Goal: Task Accomplishment & Management: Use online tool/utility

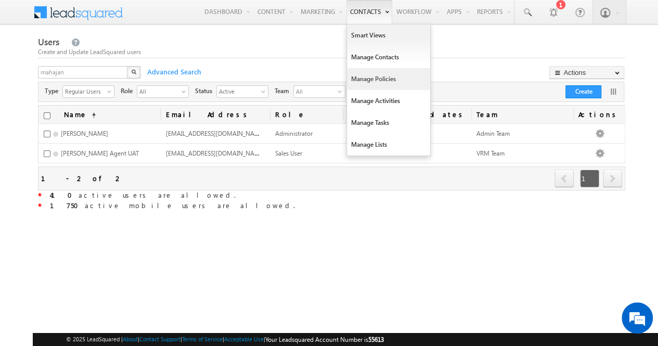
click at [376, 80] on link "Manage Policies" at bounding box center [388, 79] width 83 height 22
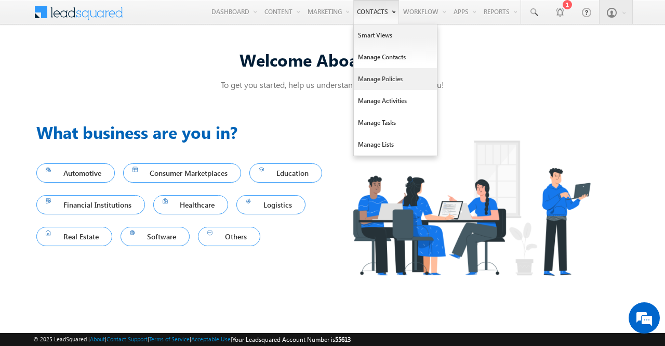
click at [382, 77] on link "Manage Policies" at bounding box center [395, 79] width 83 height 22
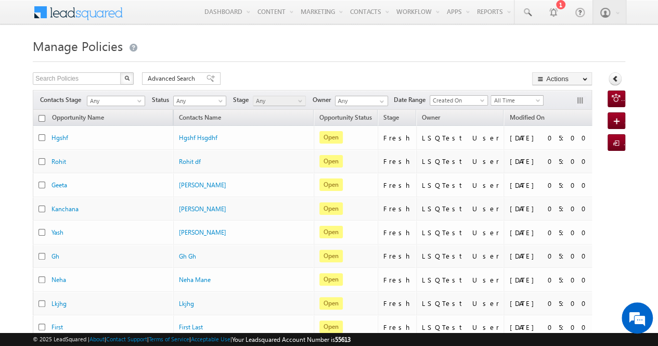
click at [509, 99] on span "All Time" at bounding box center [515, 100] width 49 height 9
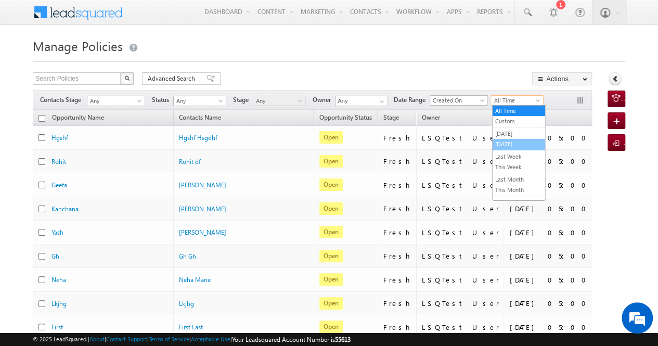
click at [509, 139] on link "[DATE]" at bounding box center [518, 143] width 53 height 9
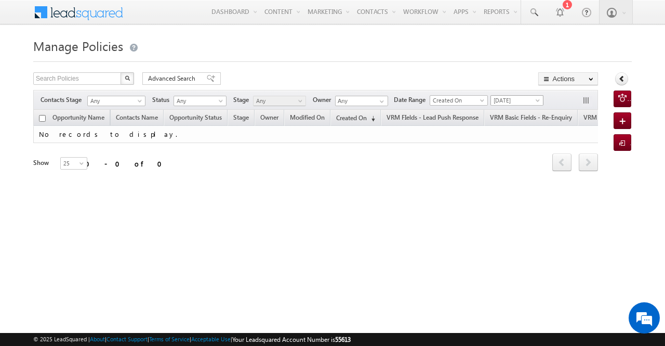
click at [525, 98] on span "[DATE]" at bounding box center [515, 100] width 49 height 9
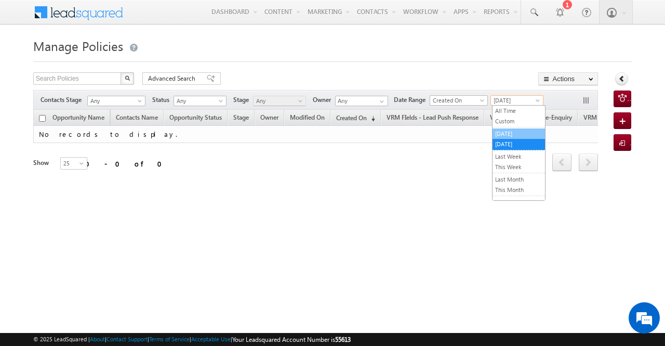
click at [523, 132] on link "[DATE]" at bounding box center [519, 133] width 53 height 9
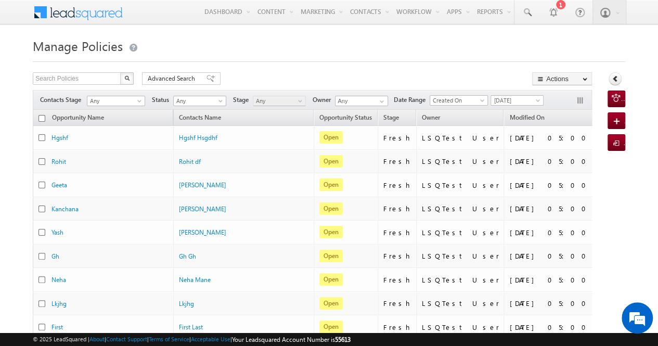
click at [619, 114] on span "Created On" at bounding box center [634, 118] width 31 height 8
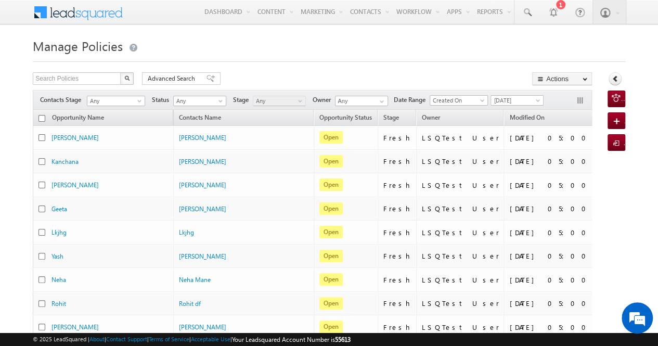
click at [619, 114] on span "Created On" at bounding box center [634, 117] width 31 height 8
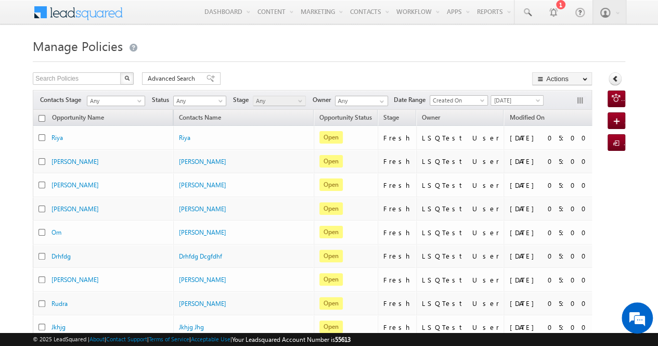
click at [619, 114] on span "Created On" at bounding box center [634, 118] width 31 height 8
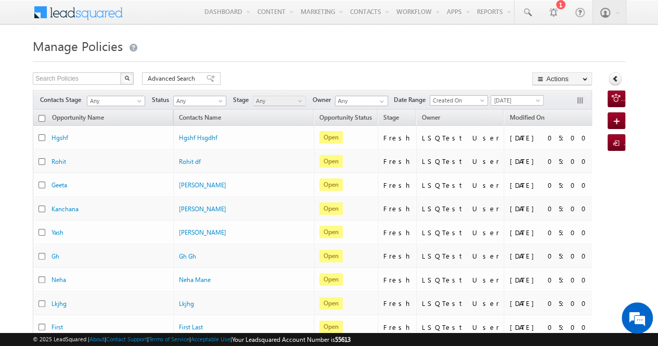
click at [649, 118] on span "(sorted descending)" at bounding box center [653, 118] width 8 height 8
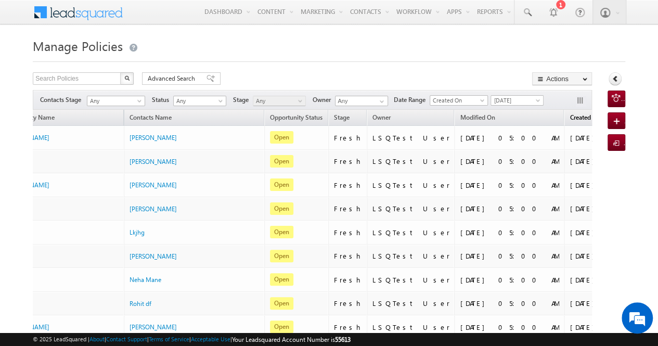
scroll to position [0, 50]
click at [534, 100] on span "[DATE]" at bounding box center [515, 100] width 49 height 9
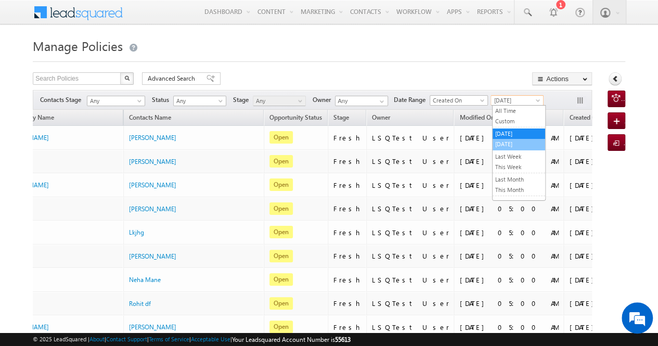
click at [516, 139] on link "[DATE]" at bounding box center [518, 143] width 53 height 9
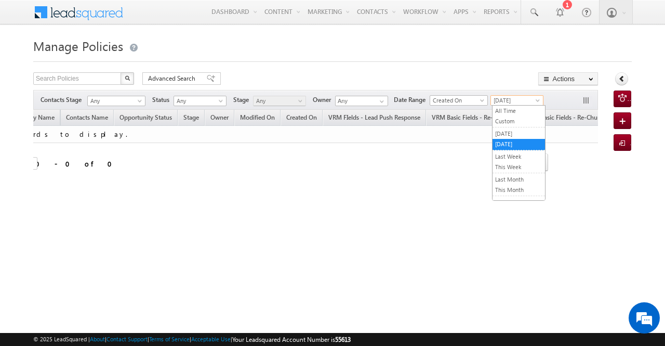
click at [527, 99] on span "[DATE]" at bounding box center [515, 100] width 49 height 9
click at [512, 133] on link "[DATE]" at bounding box center [519, 133] width 53 height 9
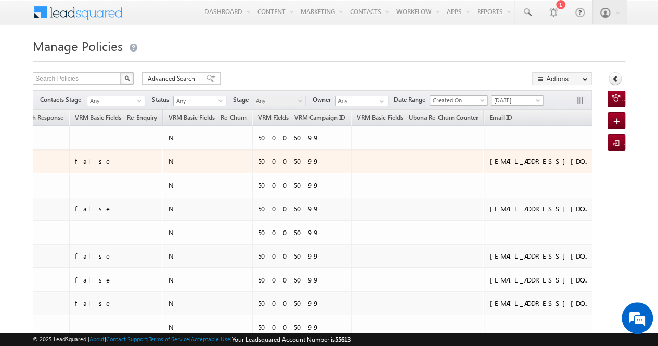
scroll to position [0, 719]
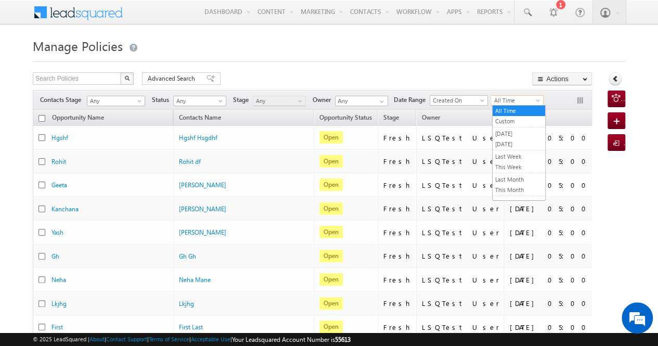
click at [518, 99] on span "All Time" at bounding box center [515, 100] width 49 height 9
drag, startPoint x: 516, startPoint y: 167, endPoint x: 519, endPoint y: 178, distance: 12.0
click at [519, 178] on ul "All Time Custom Yesterday Today Last Week This Week Last Month This Month Last …" at bounding box center [519, 153] width 54 height 96
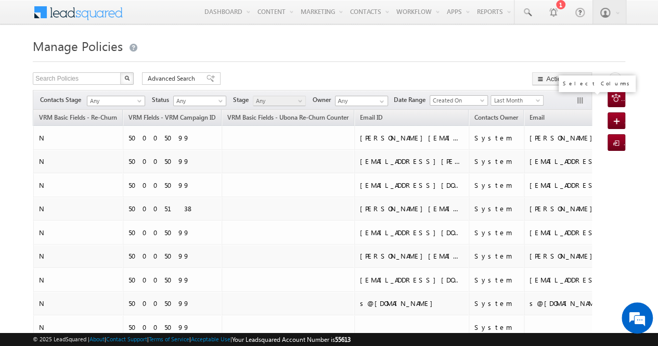
click at [579, 102] on button "button" at bounding box center [581, 101] width 10 height 10
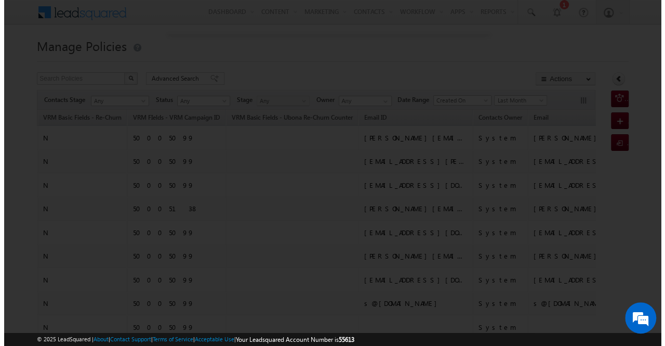
scroll to position [0, 889]
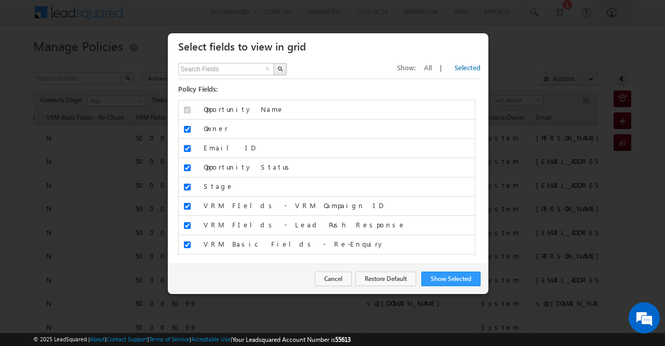
click at [432, 69] on span "All" at bounding box center [428, 67] width 8 height 9
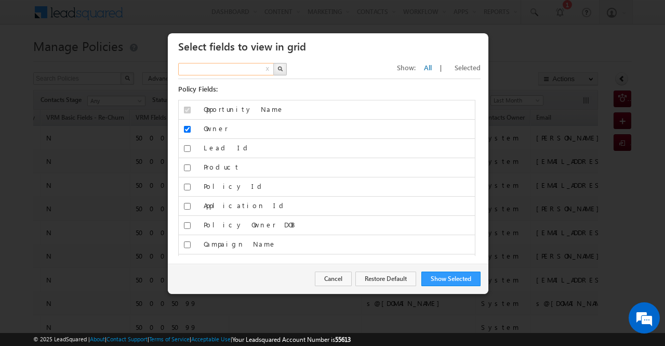
click at [243, 72] on input "text" at bounding box center [226, 69] width 97 height 12
type input "push"
click at [280, 69] on img "button" at bounding box center [280, 68] width 5 height 5
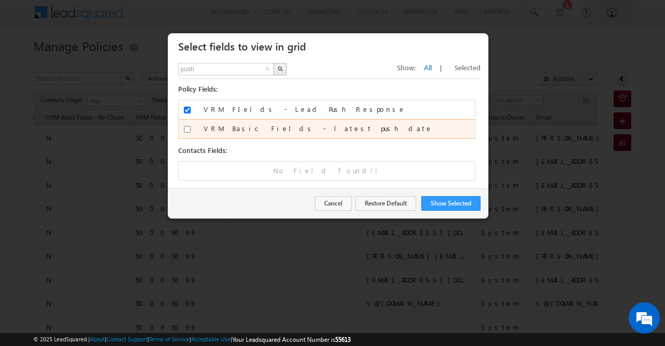
click at [185, 128] on input "VRM Basic Fields - latest push date" at bounding box center [187, 129] width 7 height 7
checkbox input "true"
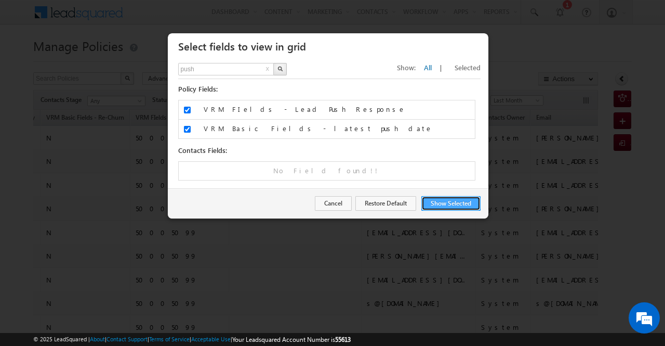
click at [450, 205] on button "Show Selected" at bounding box center [451, 203] width 59 height 15
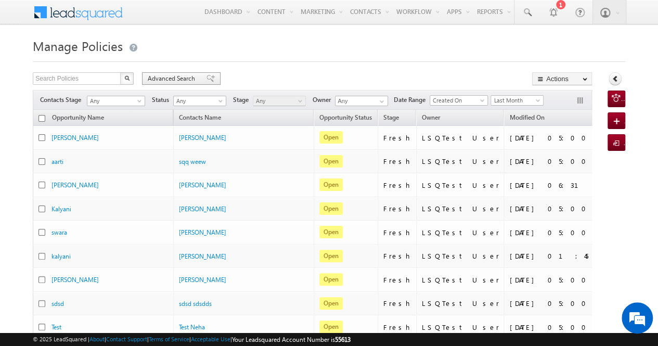
click at [176, 79] on span "Advanced Search" at bounding box center [173, 78] width 50 height 9
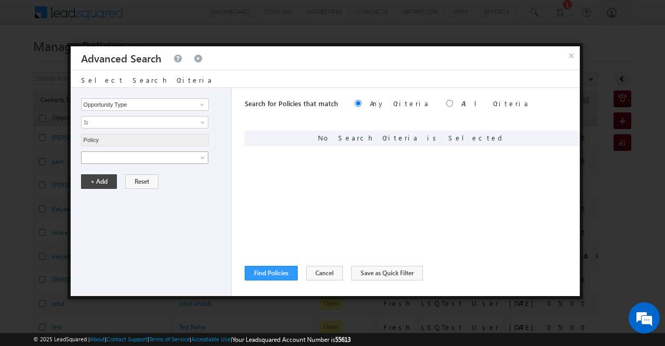
click at [200, 159] on span at bounding box center [204, 159] width 8 height 8
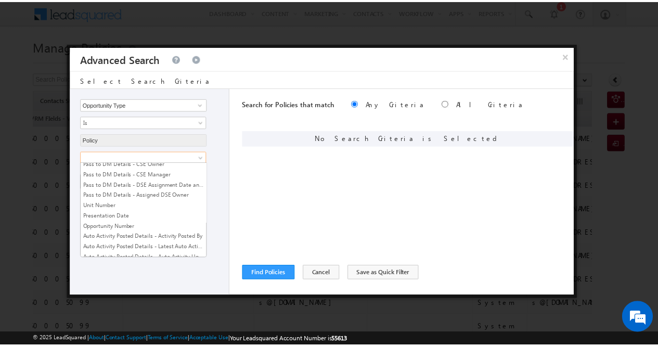
scroll to position [2018, 0]
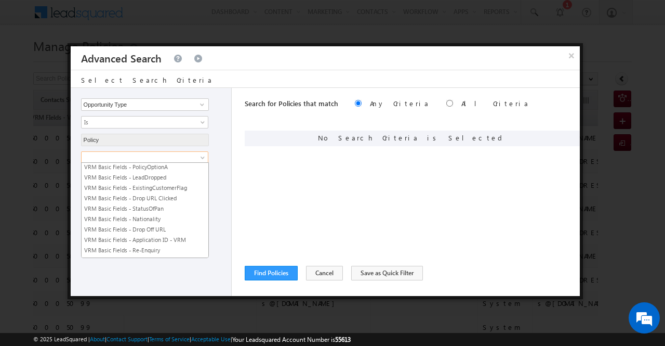
click at [173, 277] on link "VRM Basic Fields - latest push date" at bounding box center [145, 281] width 127 height 9
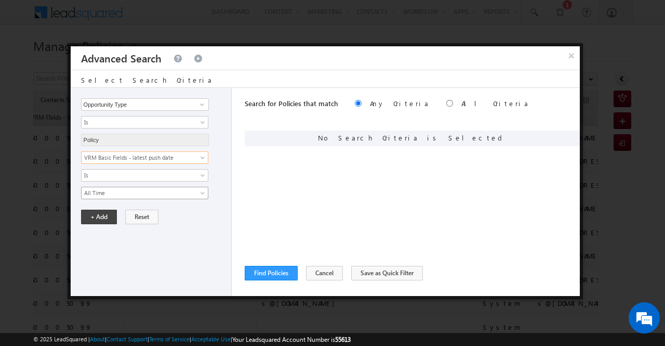
click at [198, 192] on link "All Time" at bounding box center [144, 193] width 127 height 12
drag, startPoint x: 99, startPoint y: 214, endPoint x: 387, endPoint y: 148, distance: 295.0
click at [387, 148] on div "Opportunity Type Lead Owner Sales Group Prospect Id Aadhar Number ABG Employee …" at bounding box center [325, 192] width 509 height 208
click at [447, 101] on input "radio" at bounding box center [450, 103] width 7 height 7
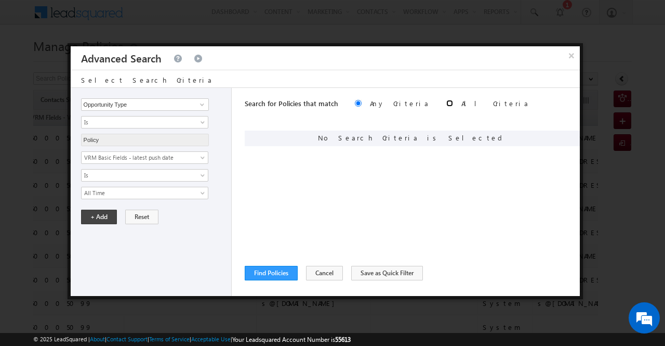
radio input "true"
click at [103, 217] on button "+ Add" at bounding box center [99, 217] width 36 height 15
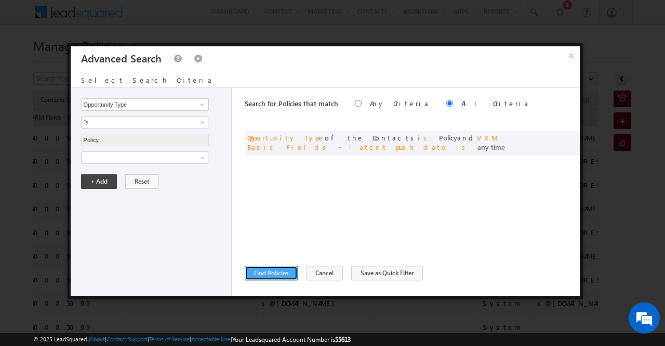
click at [287, 274] on button "Find Policies" at bounding box center [271, 273] width 53 height 15
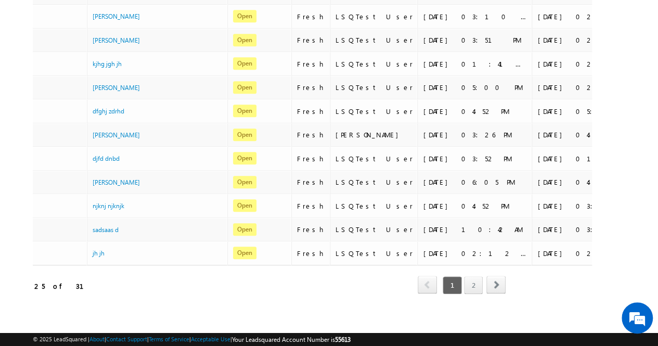
scroll to position [0, 0]
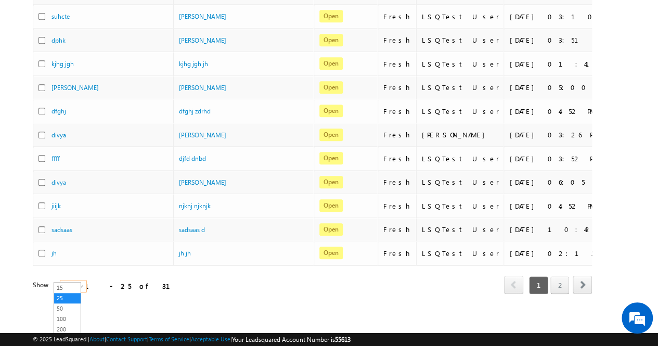
click at [67, 281] on span "25" at bounding box center [74, 285] width 28 height 9
click at [69, 319] on link "100" at bounding box center [67, 318] width 27 height 9
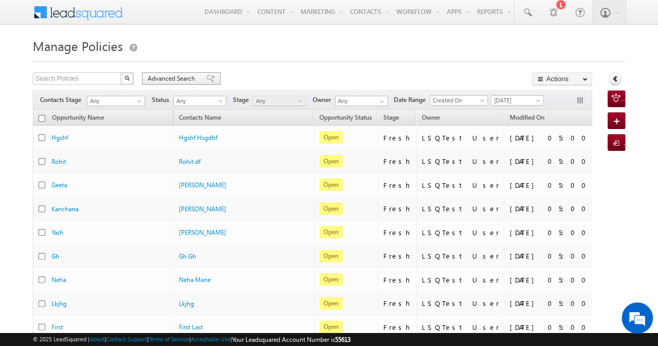
click at [166, 73] on div "Advanced Search" at bounding box center [181, 78] width 79 height 12
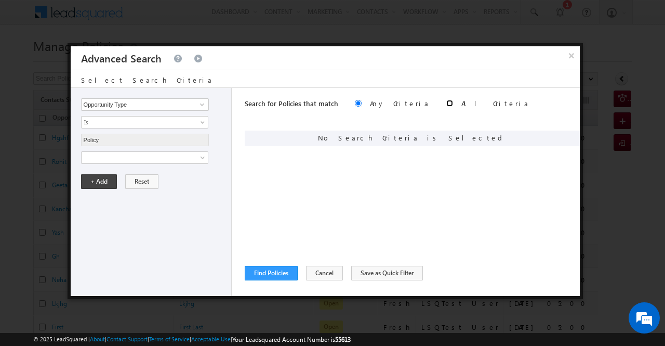
click at [447, 102] on input "radio" at bounding box center [450, 103] width 7 height 7
radio input "true"
click at [197, 159] on link at bounding box center [144, 157] width 127 height 12
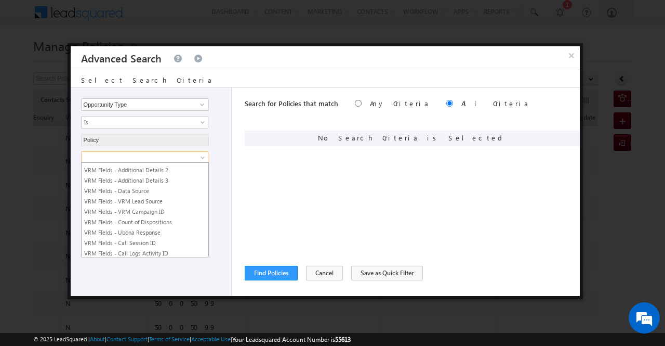
scroll to position [2018, 0]
click at [185, 277] on link "VRM Basic Fields - latest push date" at bounding box center [145, 281] width 127 height 9
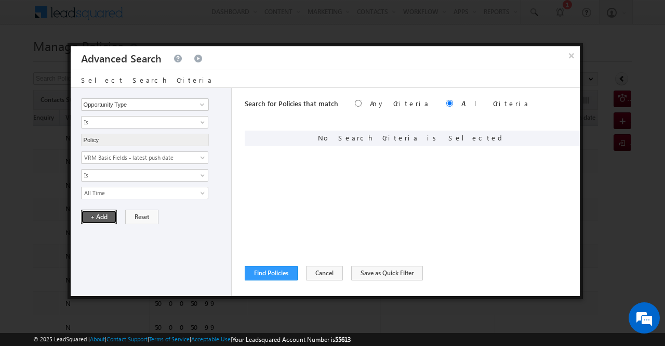
click at [111, 215] on button "+ Add" at bounding box center [99, 217] width 36 height 15
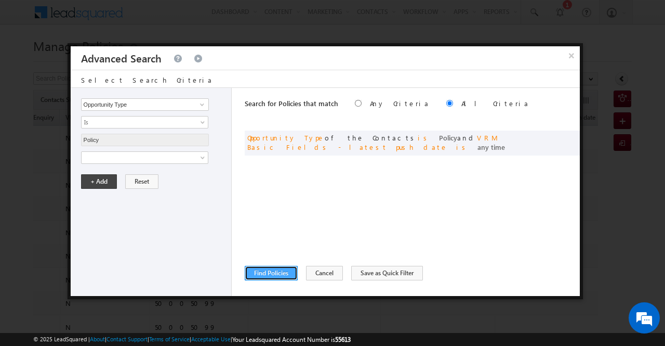
click at [279, 269] on button "Find Policies" at bounding box center [271, 273] width 53 height 15
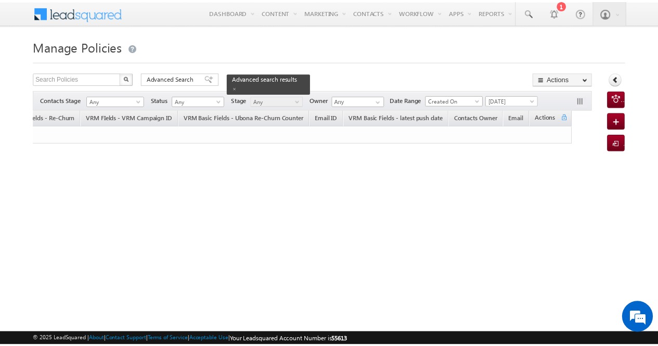
scroll to position [0, 587]
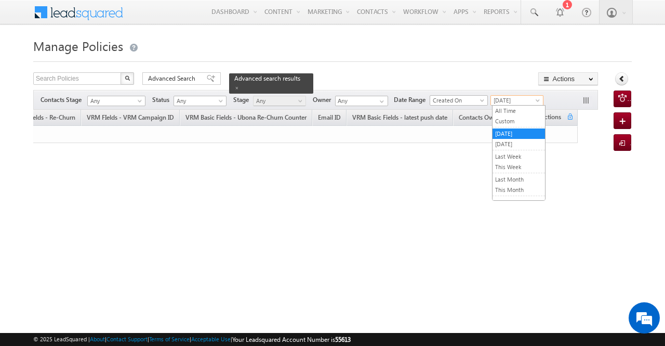
click at [515, 101] on span "[DATE]" at bounding box center [515, 100] width 49 height 9
click at [512, 111] on link "All Time" at bounding box center [519, 110] width 53 height 9
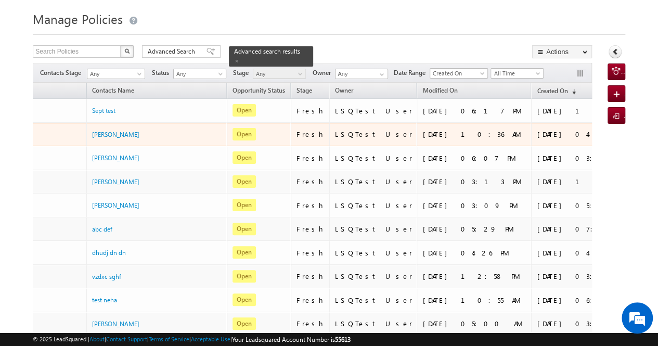
scroll to position [0, 0]
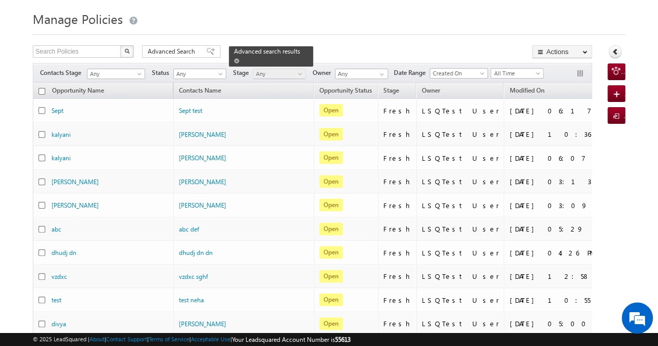
click at [239, 58] on span at bounding box center [236, 60] width 5 height 5
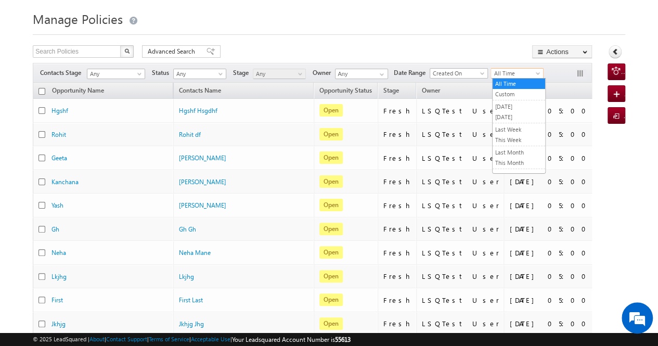
click at [516, 71] on span "All Time" at bounding box center [515, 73] width 49 height 9
click at [517, 126] on link "Last Week" at bounding box center [518, 129] width 53 height 9
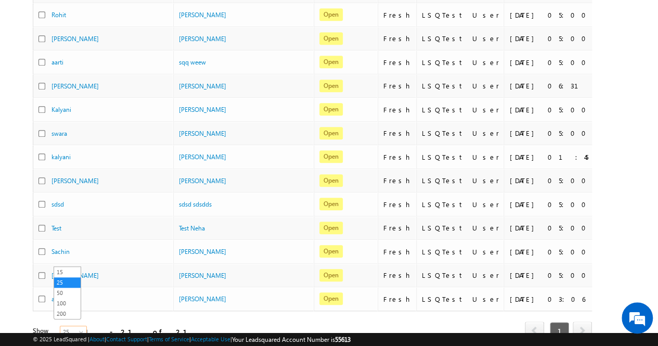
click at [70, 327] on span "25" at bounding box center [74, 331] width 28 height 9
click at [70, 304] on link "100" at bounding box center [67, 302] width 27 height 9
